Goal: Transaction & Acquisition: Obtain resource

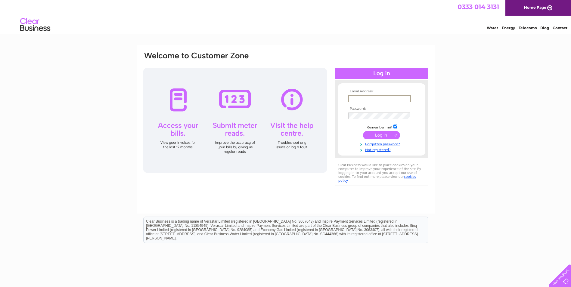
click at [357, 98] on input "text" at bounding box center [379, 98] width 63 height 7
type input "[PERSON_NAME][EMAIL_ADDRESS][DOMAIN_NAME]"
click at [382, 136] on input "submit" at bounding box center [381, 135] width 37 height 8
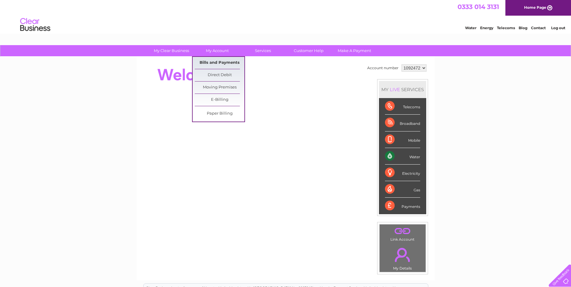
click at [218, 64] on link "Bills and Payments" at bounding box center [220, 63] width 50 height 12
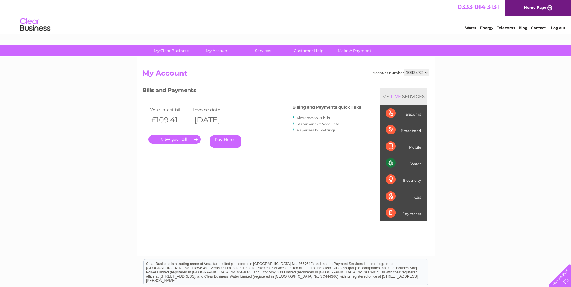
click at [167, 140] on link "." at bounding box center [174, 139] width 52 height 9
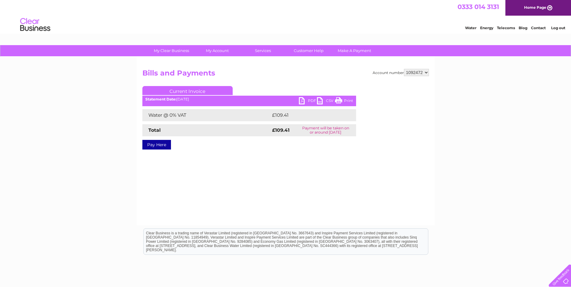
click at [308, 100] on link "PDF" at bounding box center [308, 101] width 18 height 9
click at [557, 28] on link "Log out" at bounding box center [558, 28] width 14 height 5
